Goal: Transaction & Acquisition: Purchase product/service

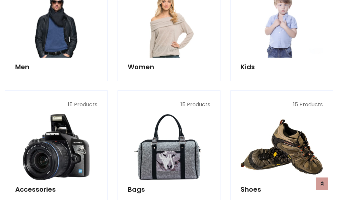
scroll to position [221, 0]
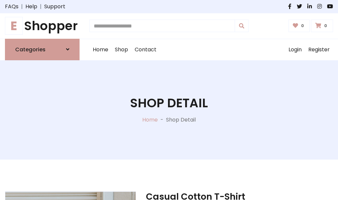
click at [42, 26] on h1 "E Shopper" at bounding box center [42, 26] width 75 height 15
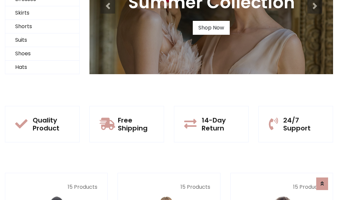
scroll to position [64, 0]
